Goal: Task Accomplishment & Management: Manage account settings

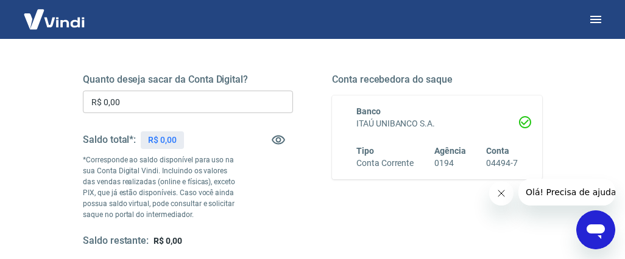
scroll to position [172, 0]
click at [52, 21] on img at bounding box center [54, 19] width 79 height 37
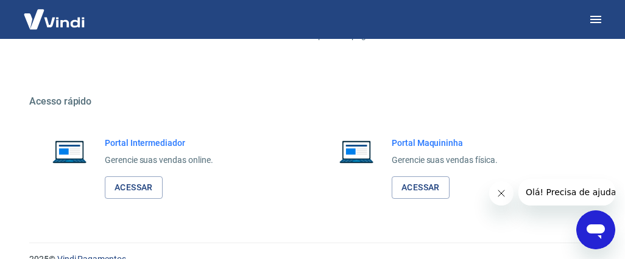
scroll to position [725, 0]
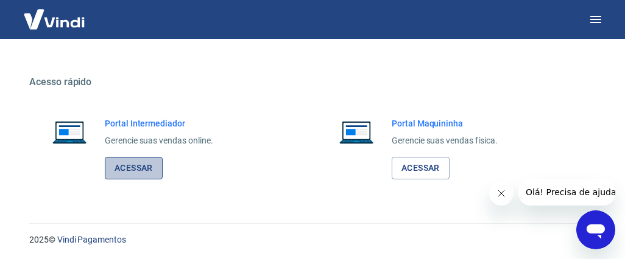
click at [132, 163] on link "Acessar" at bounding box center [134, 168] width 58 height 23
